Goal: Check status: Check status

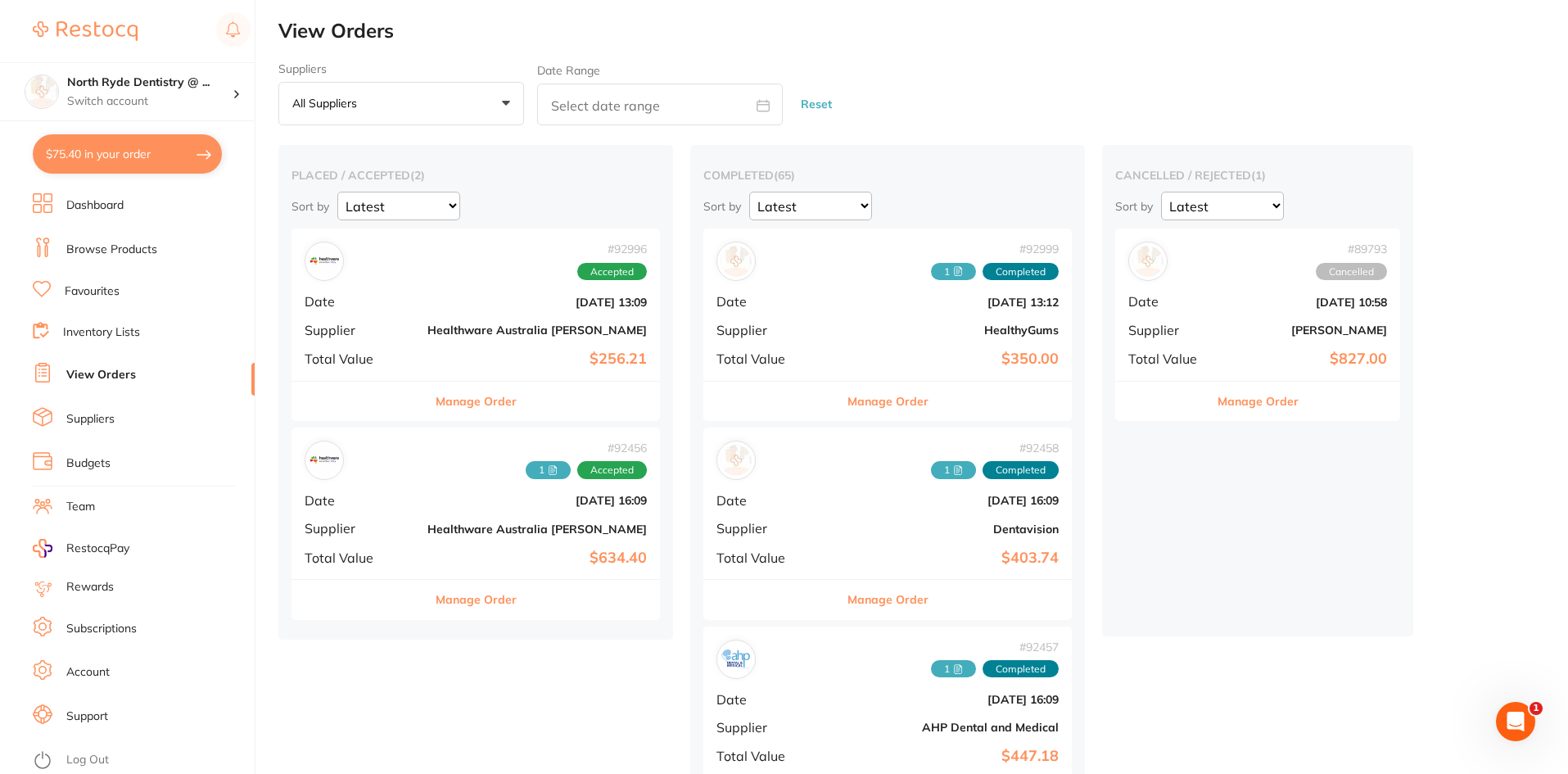
click at [600, 112] on input "text" at bounding box center [660, 104] width 246 height 42
select select "8"
select select "2025"
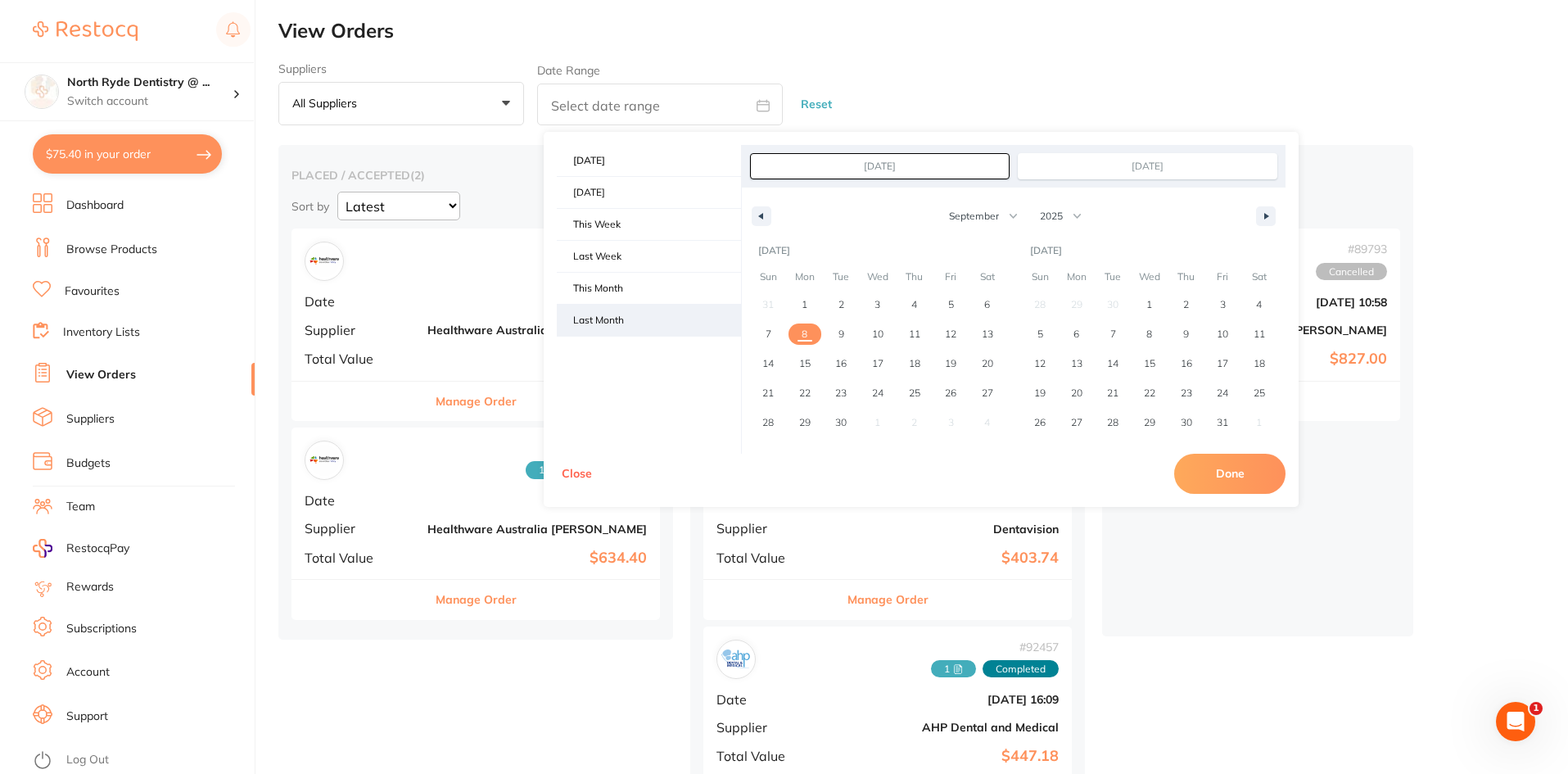
click at [615, 316] on span "Last Month" at bounding box center [648, 319] width 184 height 31
type input "[DATE]"
select select "7"
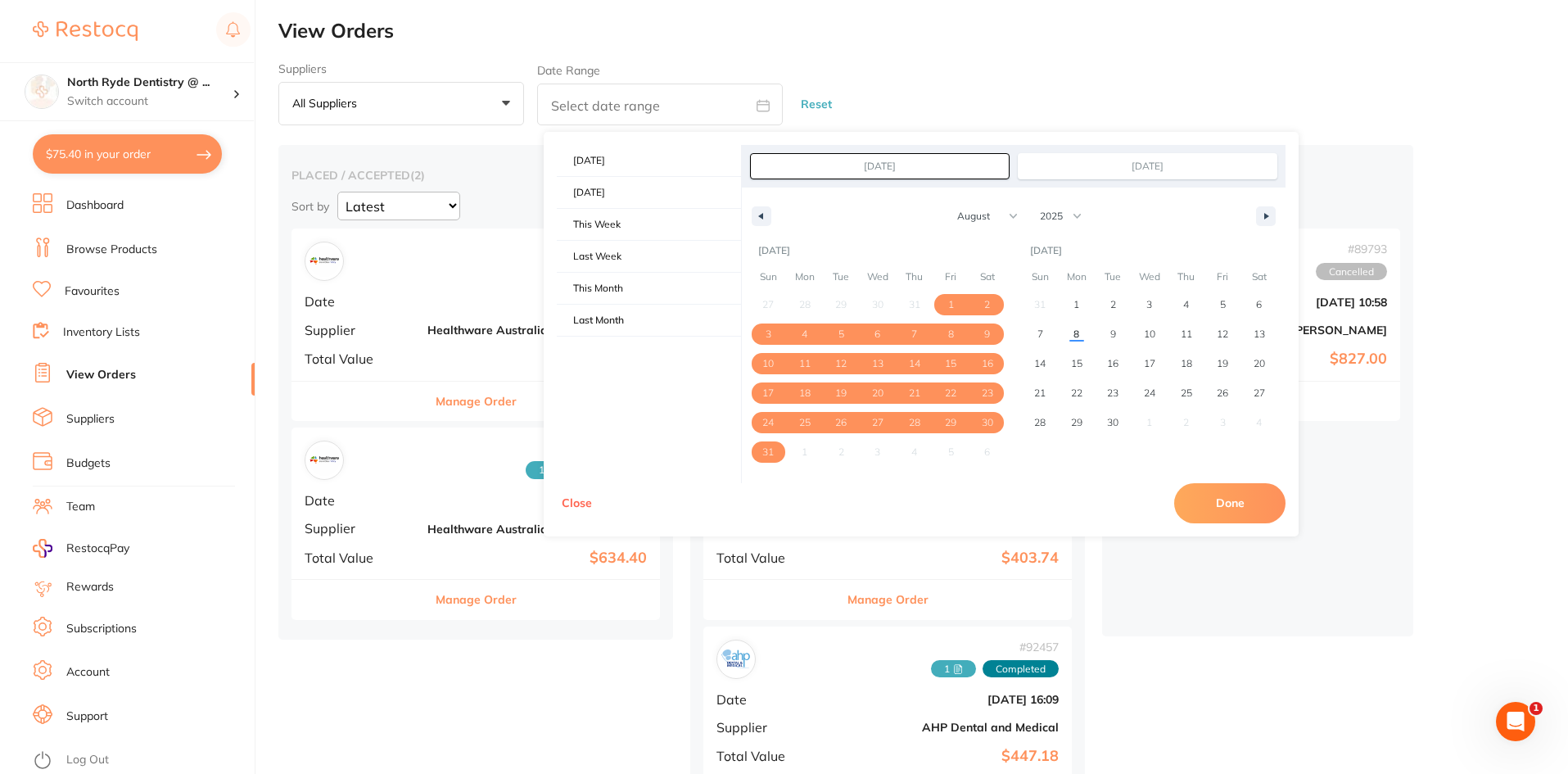
click at [1219, 504] on button "Done" at bounding box center [1231, 503] width 112 height 40
type input "[DATE] to [DATE]"
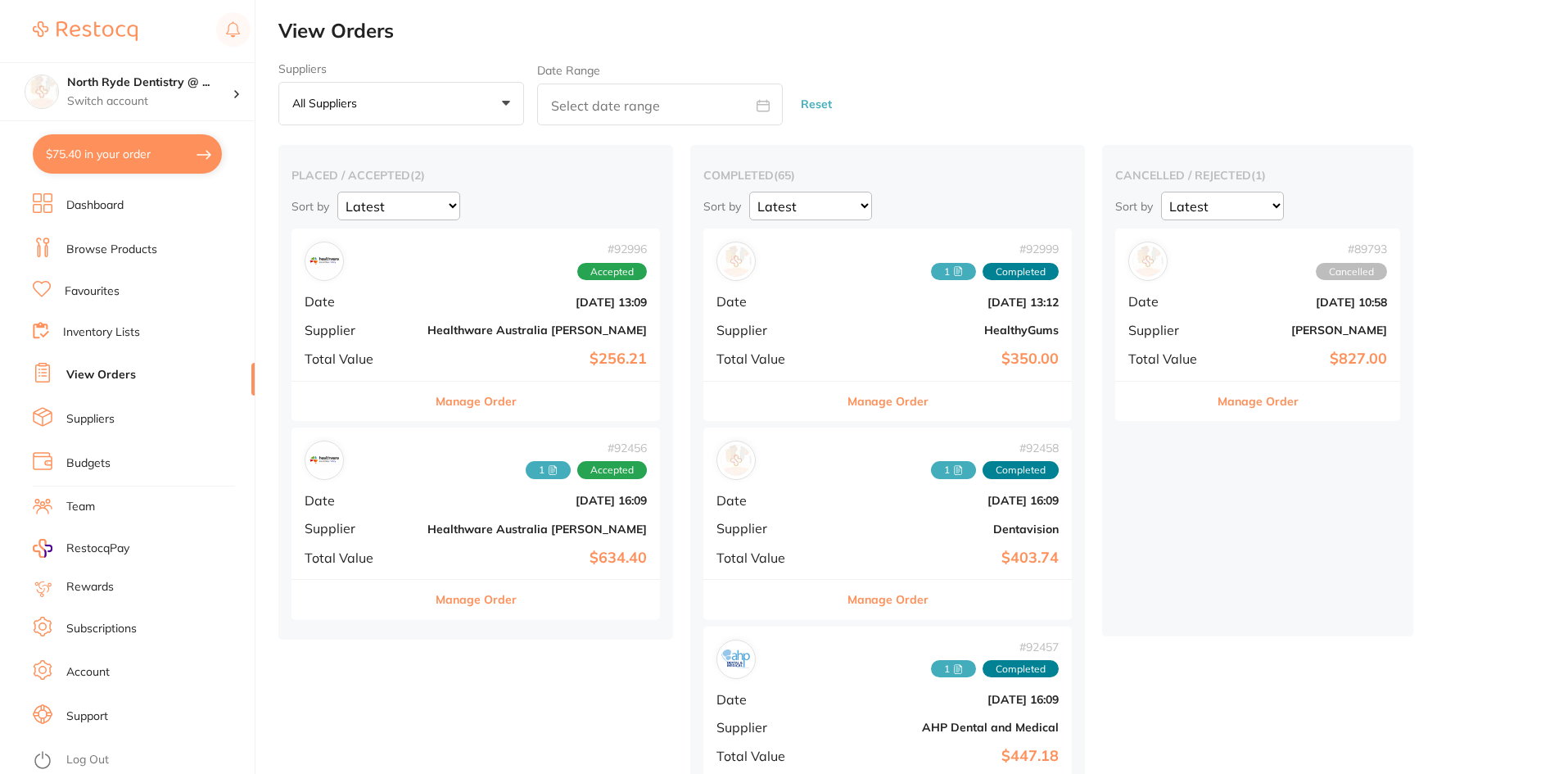
click at [708, 120] on input "text" at bounding box center [660, 104] width 246 height 42
select select "8"
select select "2025"
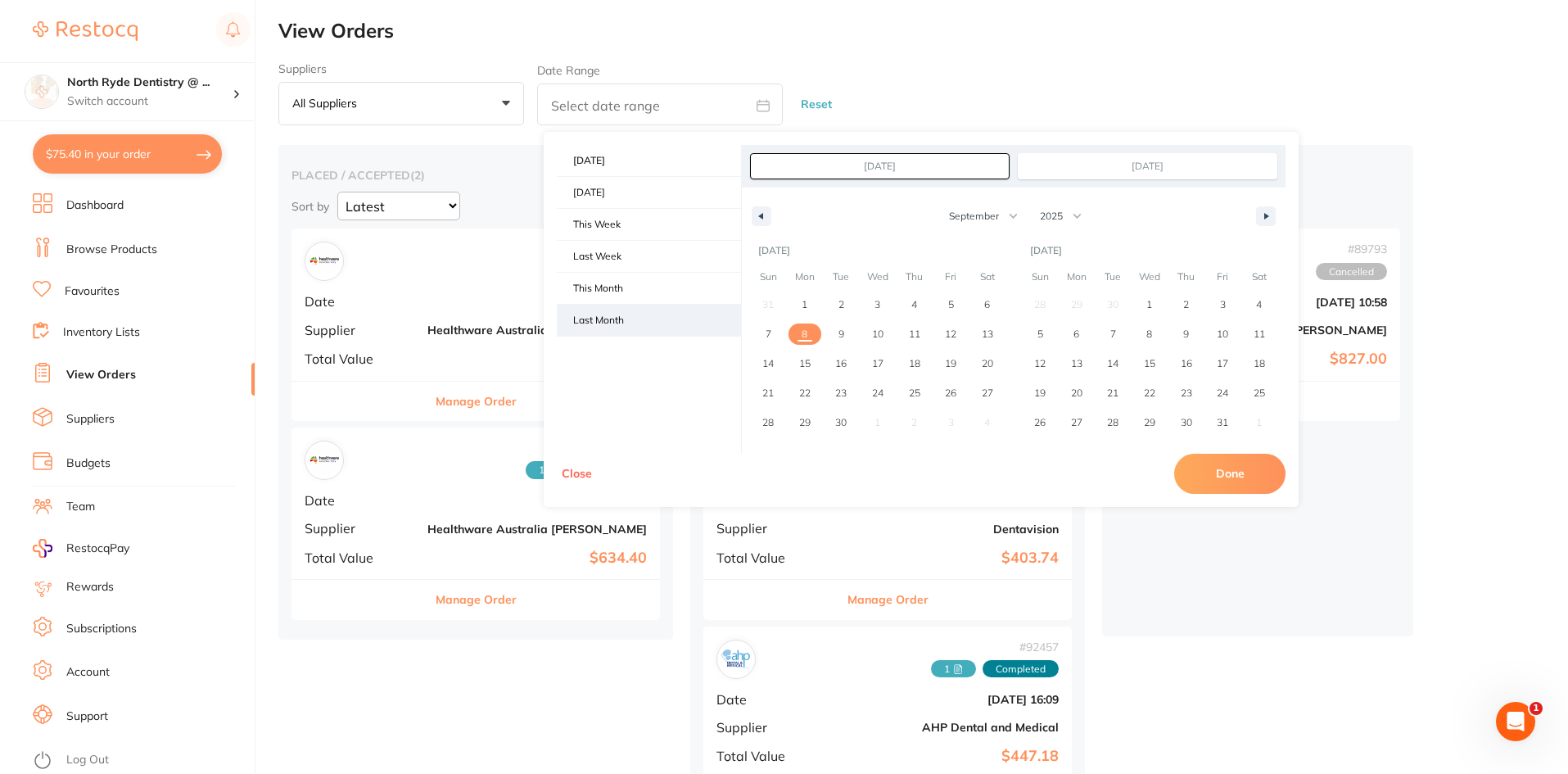
click at [646, 316] on span "Last Month" at bounding box center [648, 319] width 184 height 31
type input "[DATE]"
select select "7"
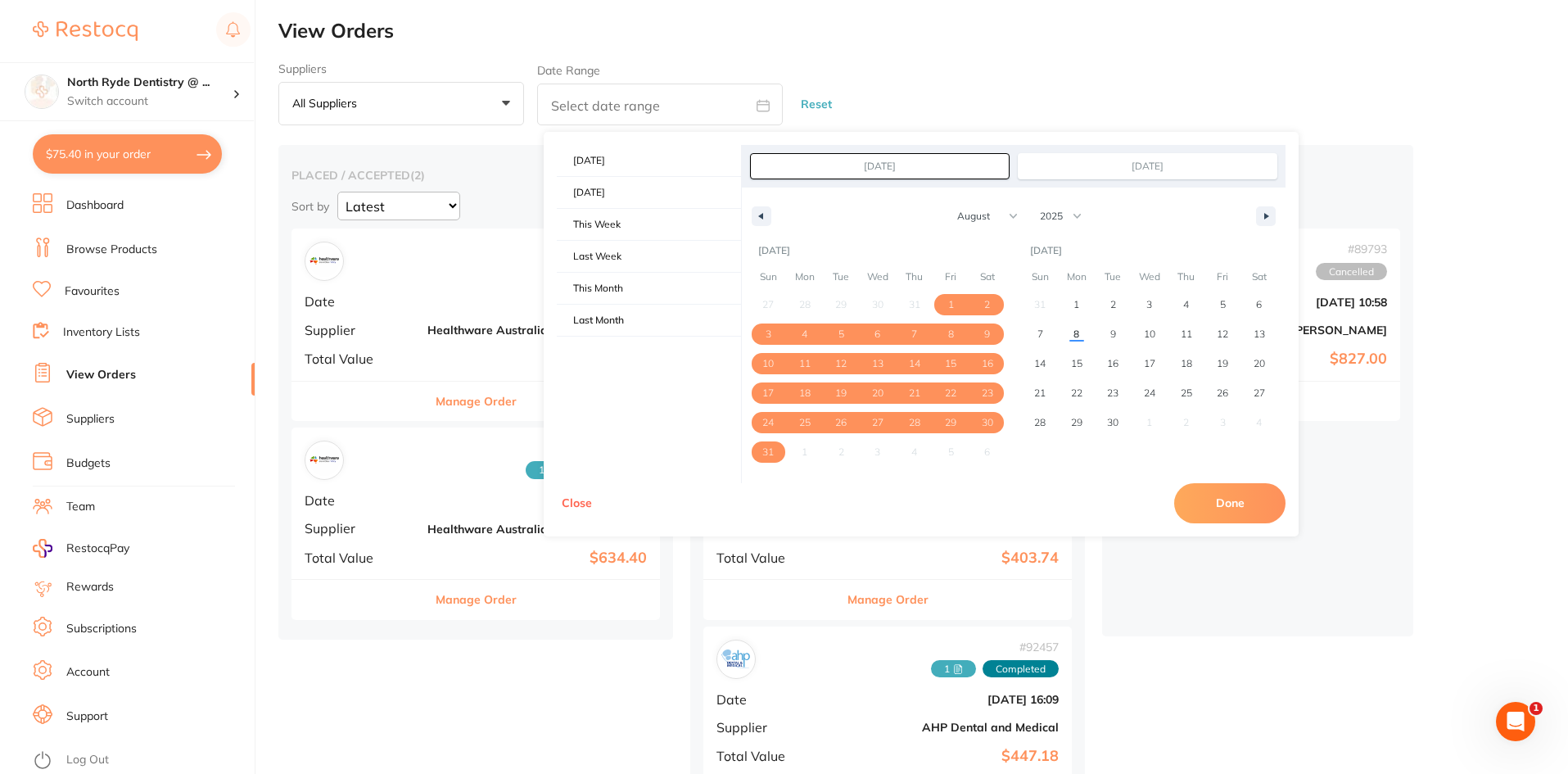
click at [1222, 508] on button "Done" at bounding box center [1231, 503] width 112 height 40
type input "[DATE] to [DATE]"
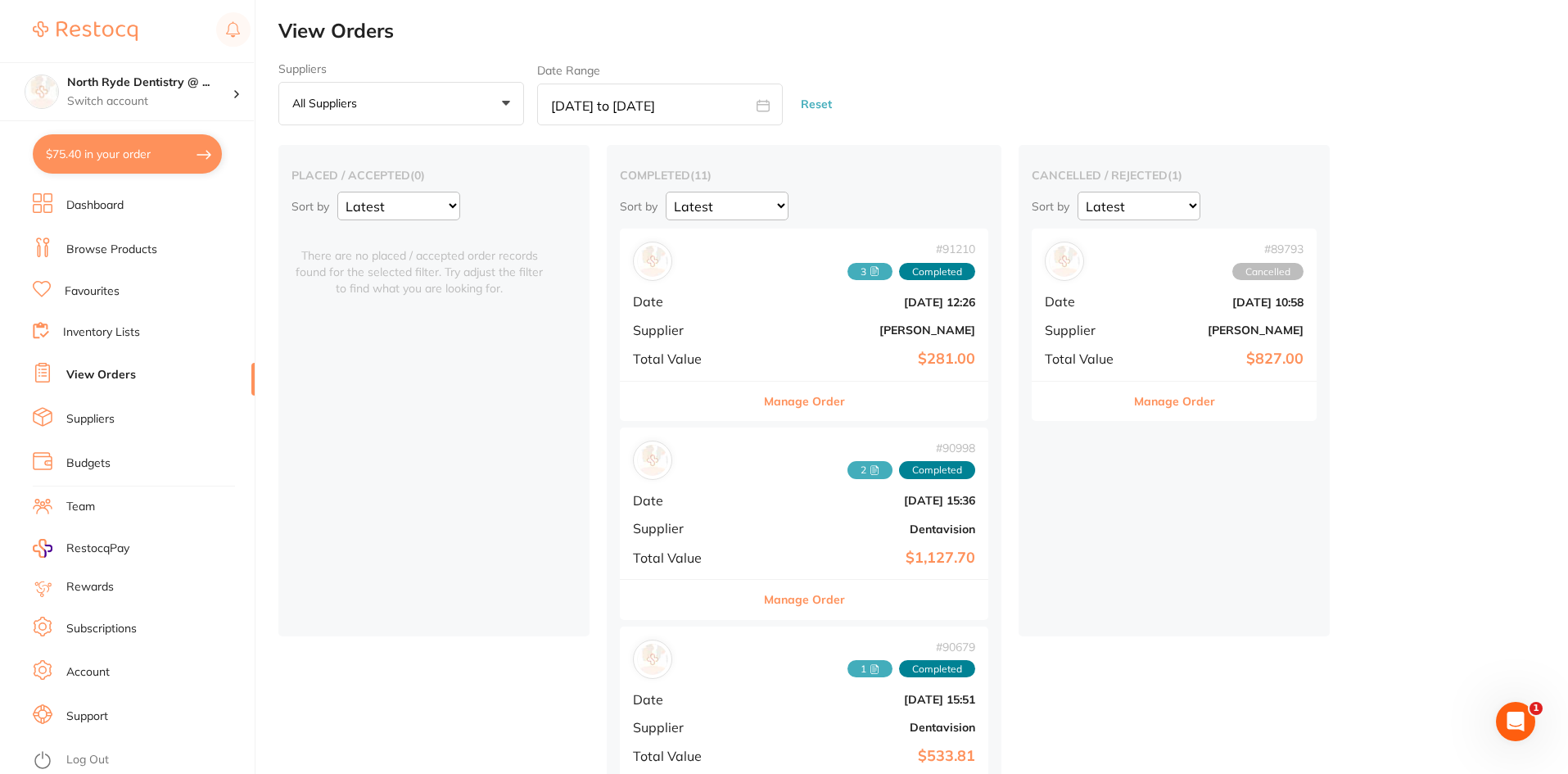
click at [848, 267] on span "3" at bounding box center [870, 271] width 45 height 18
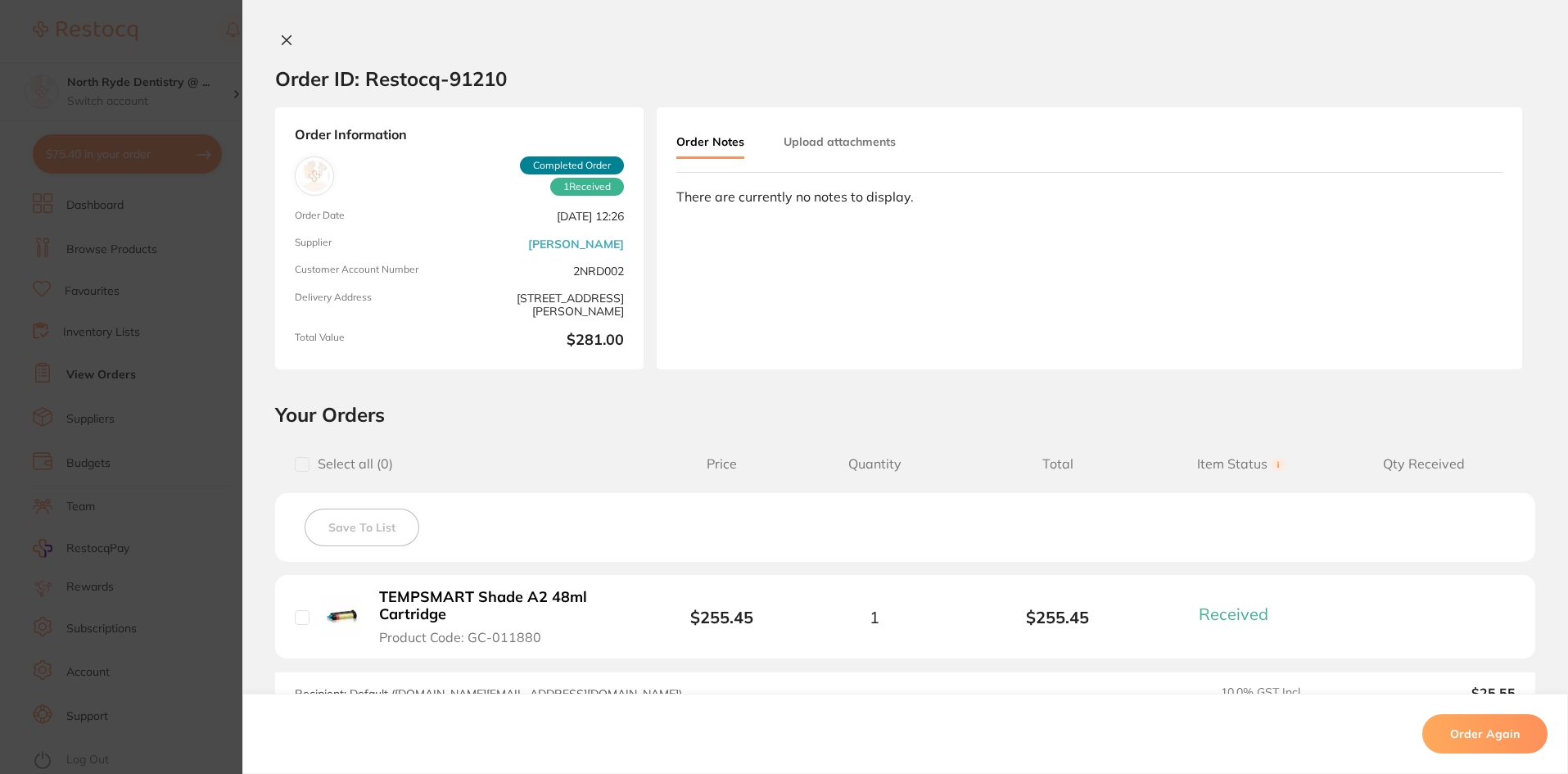
click at [853, 145] on button "Upload attachments" at bounding box center [839, 141] width 112 height 29
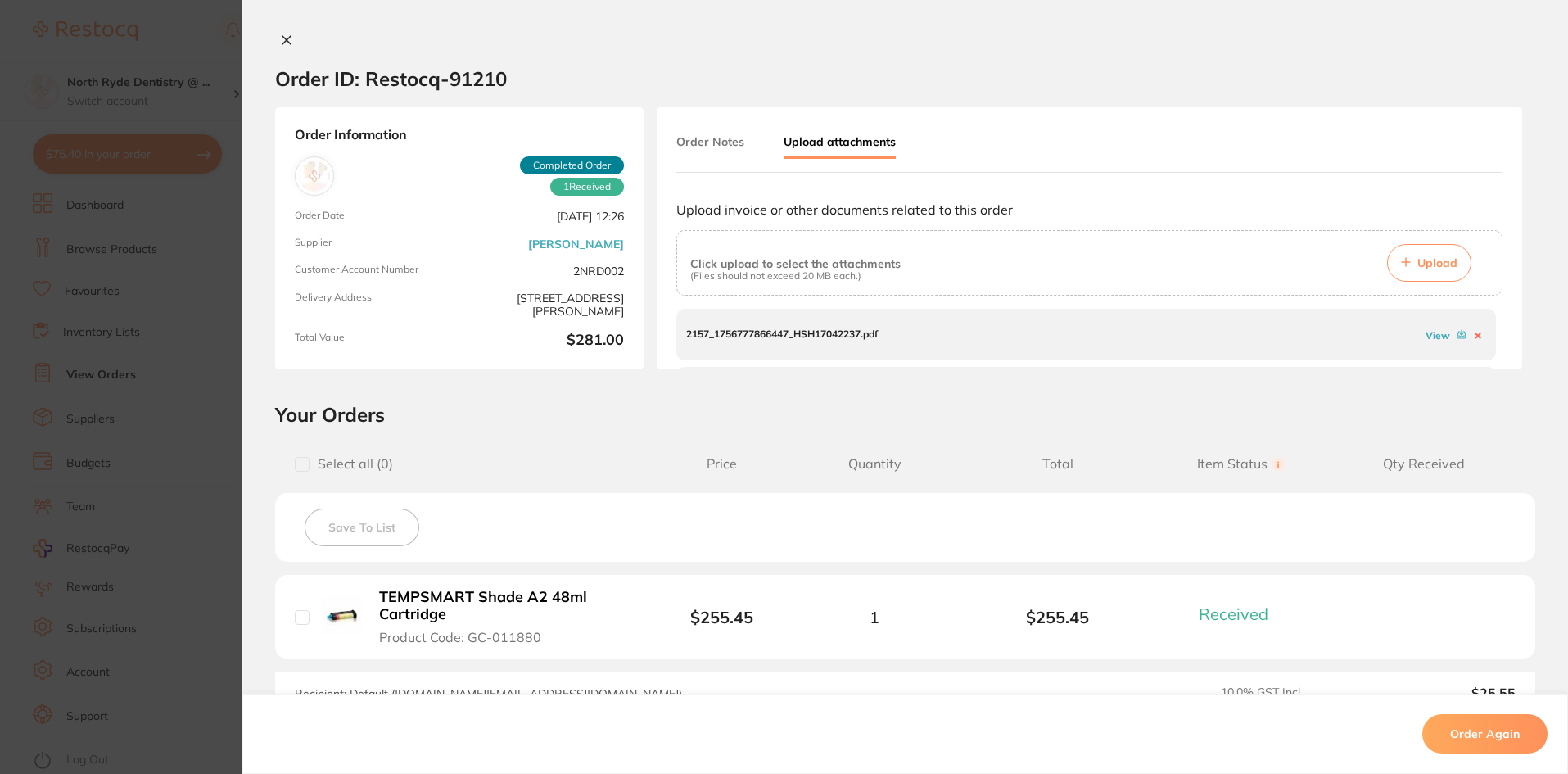
click at [1438, 335] on link "View" at bounding box center [1439, 335] width 25 height 12
drag, startPoint x: 1499, startPoint y: 322, endPoint x: 1499, endPoint y: 332, distance: 10.0
click at [1499, 332] on div "Order Notes Upload attachments Upload invoice or other documents related to thi…" at bounding box center [1090, 238] width 866 height 262
click at [1426, 335] on link "View" at bounding box center [1439, 335] width 25 height 12
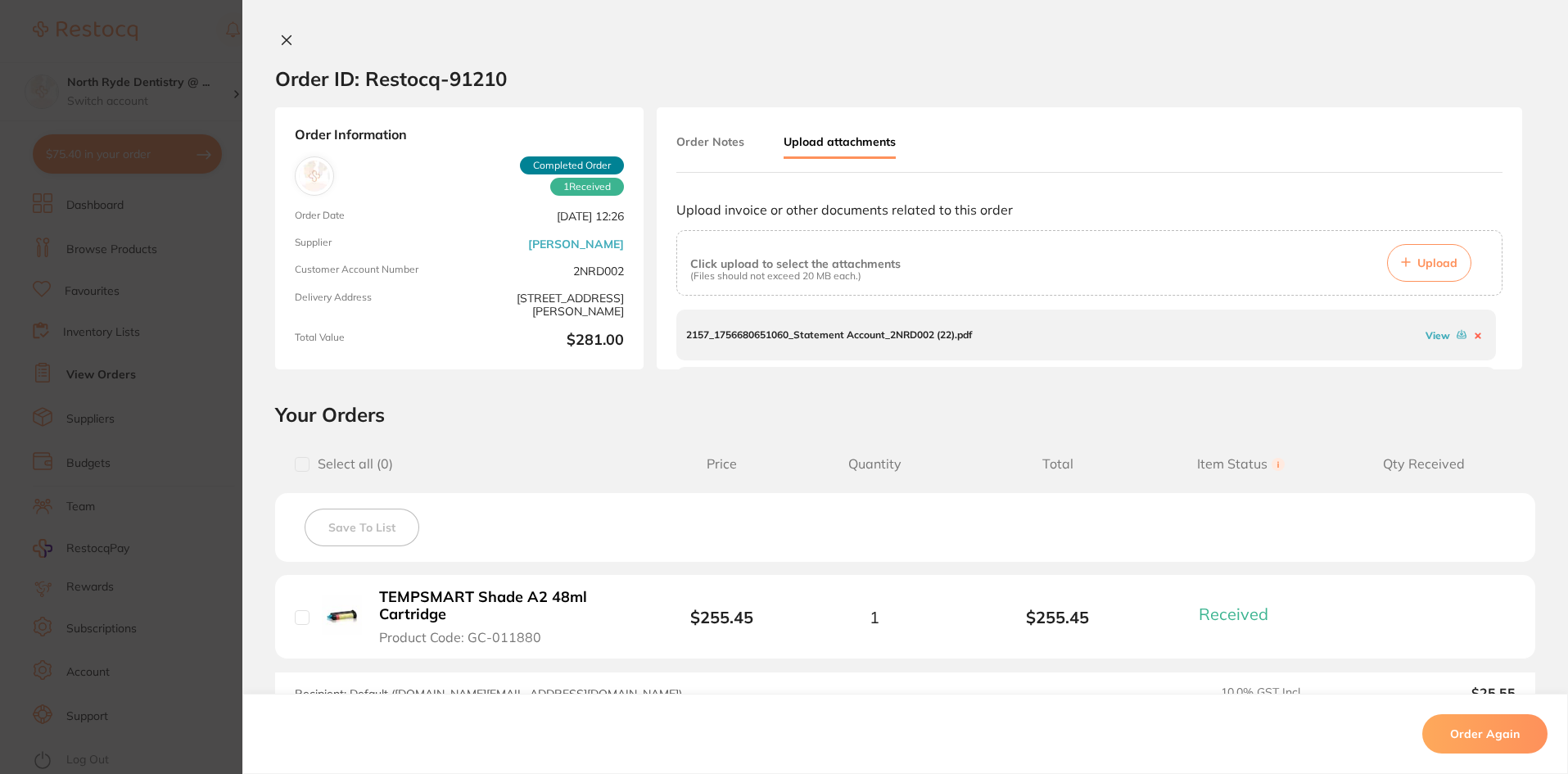
click at [1494, 340] on div "2157_1756777866447_HSH17042237.pdf View 2157_1756680651060_Statement Account_2N…" at bounding box center [1090, 341] width 826 height 65
drag, startPoint x: 1498, startPoint y: 340, endPoint x: 1496, endPoint y: 365, distance: 25.1
click at [1496, 365] on div "Order Notes Upload attachments Upload invoice or other documents related to thi…" at bounding box center [1090, 238] width 866 height 262
click at [1396, 403] on h2 "Your Orders" at bounding box center [905, 414] width 1261 height 25
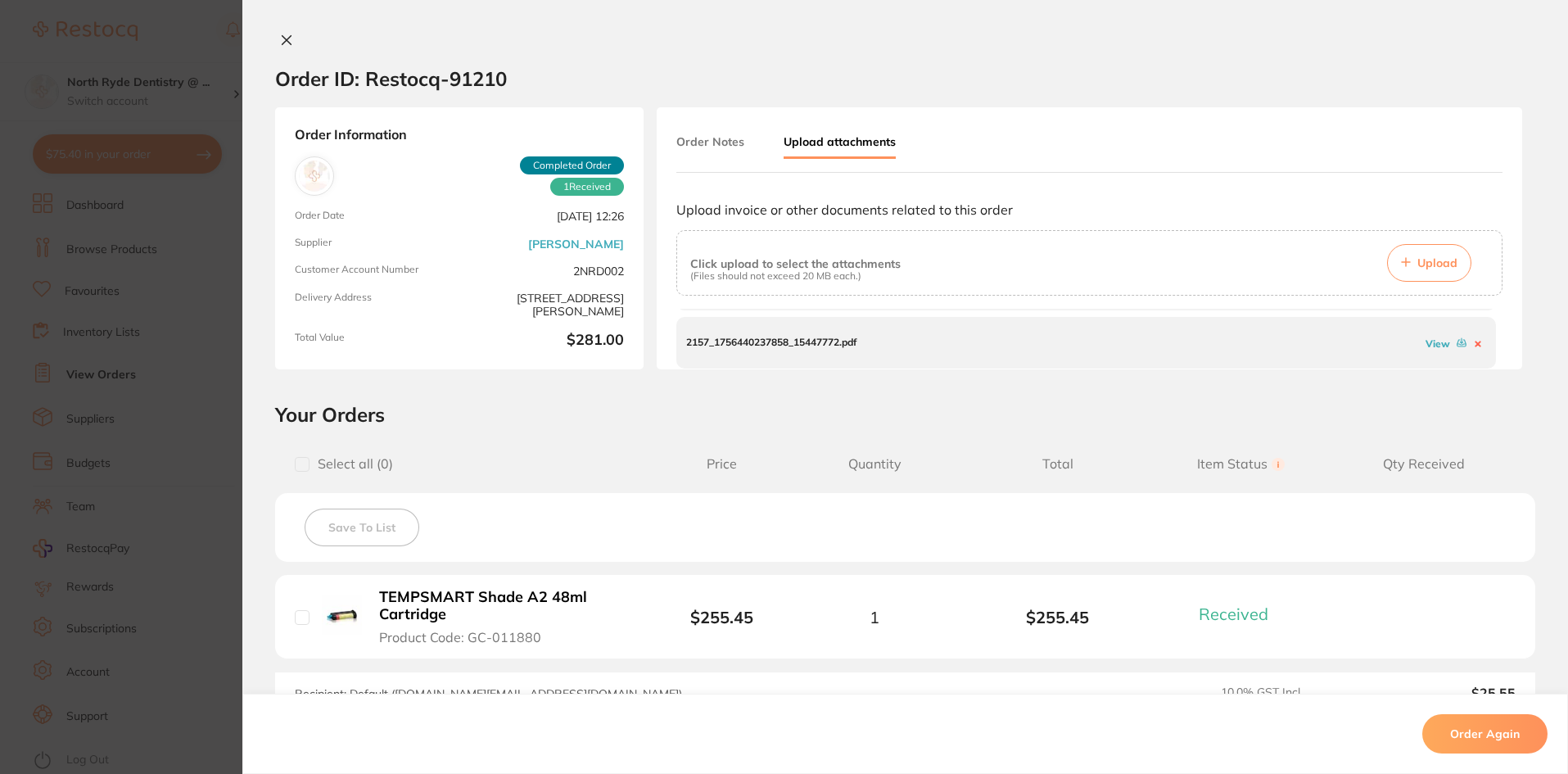
click at [1432, 343] on link "View" at bounding box center [1439, 343] width 25 height 12
